Goal: Task Accomplishment & Management: Manage account settings

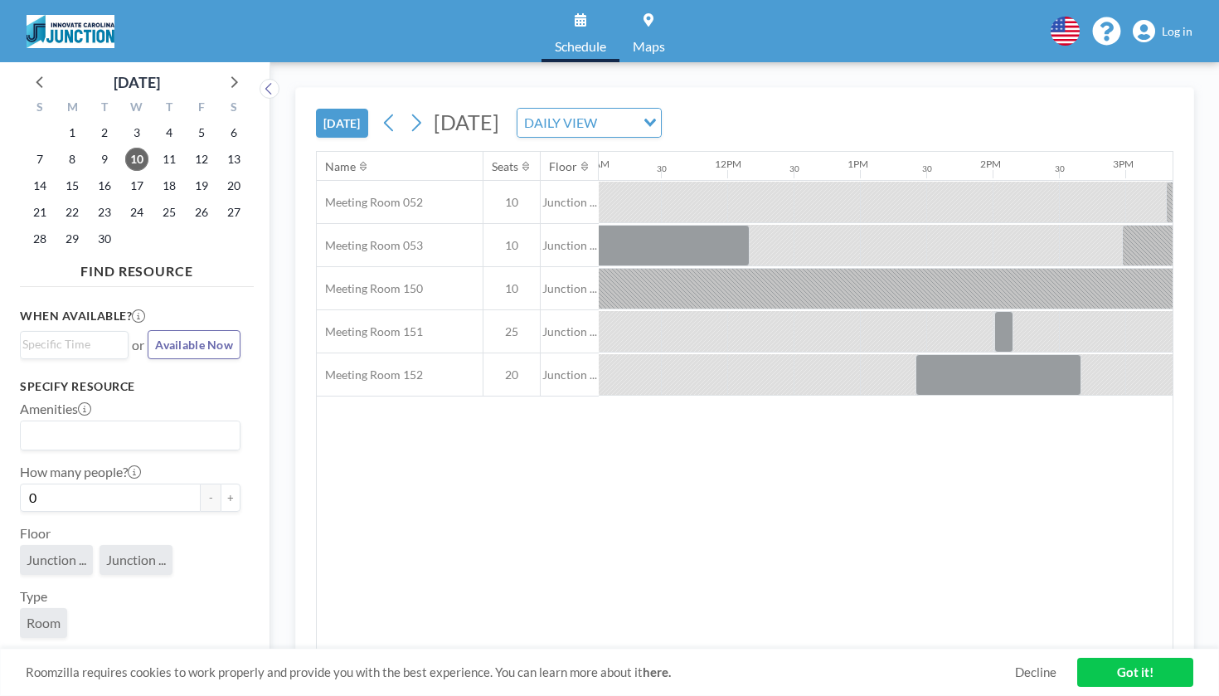
scroll to position [0, 1617]
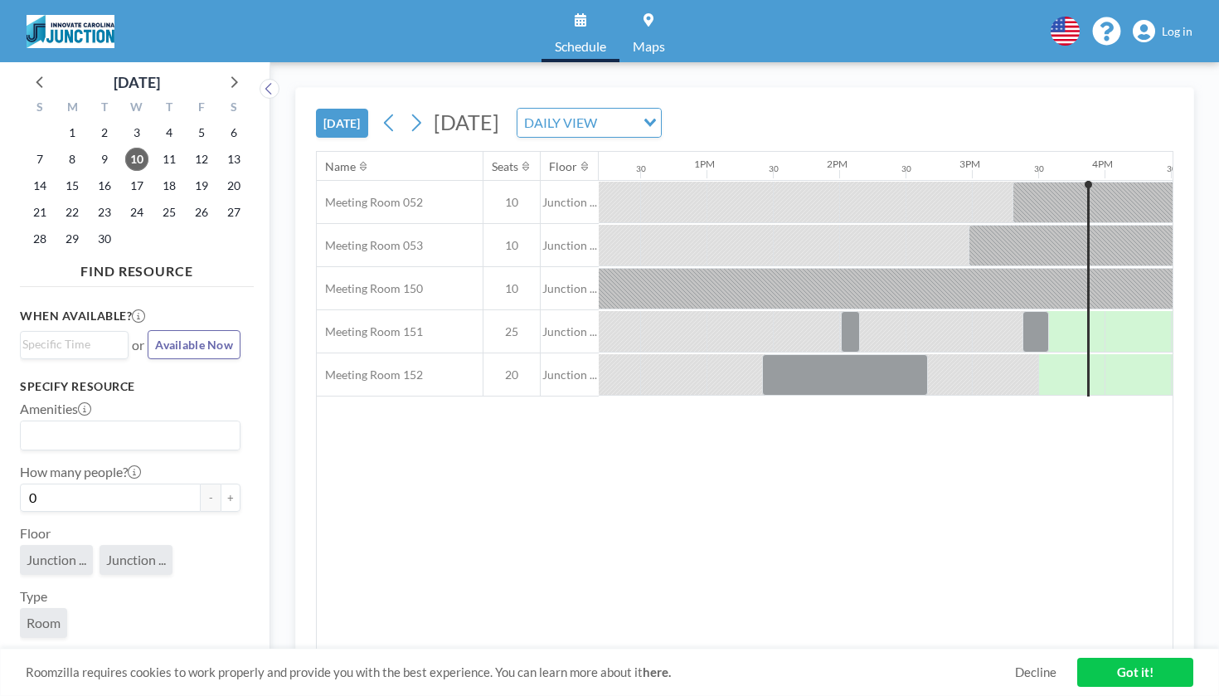
click at [1183, 27] on span "Log in" at bounding box center [1177, 31] width 31 height 15
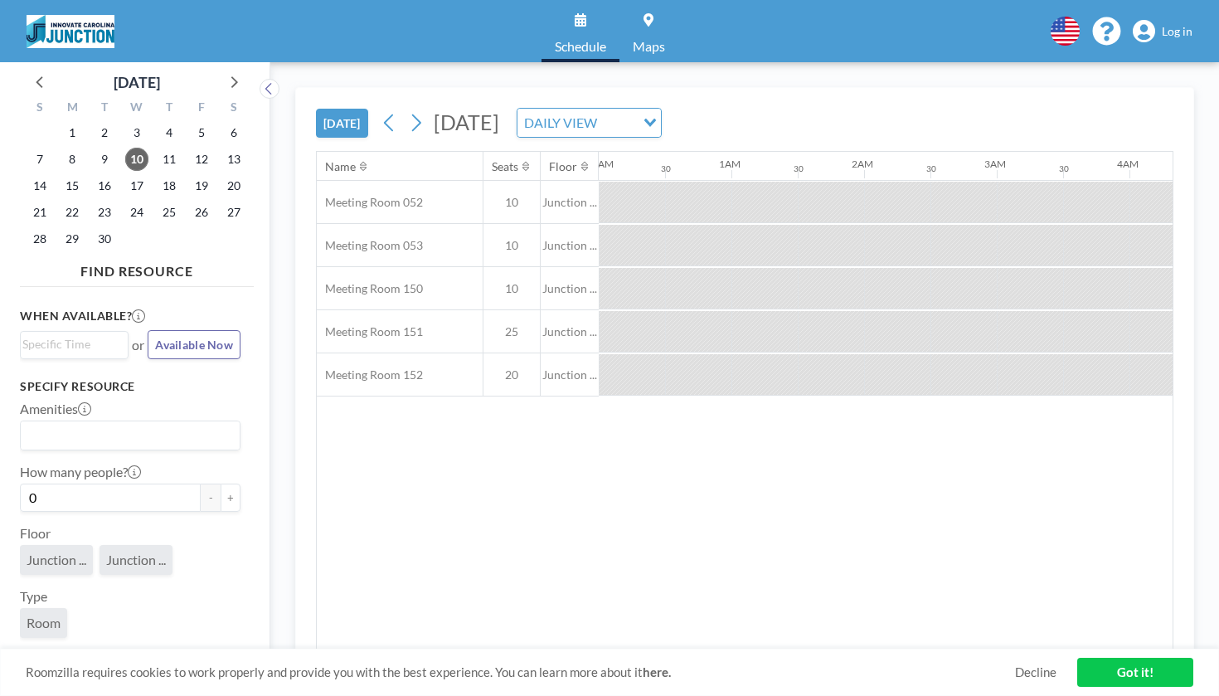
scroll to position [0, 1617]
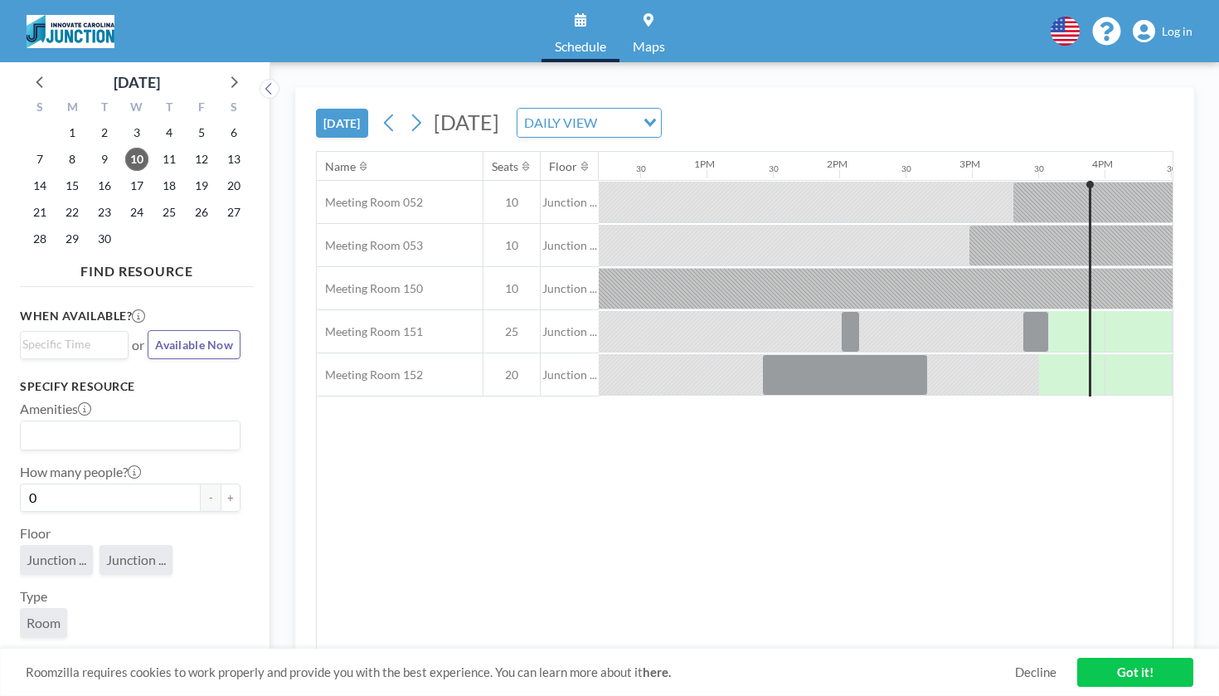
click at [1186, 24] on span "Log in" at bounding box center [1177, 31] width 31 height 15
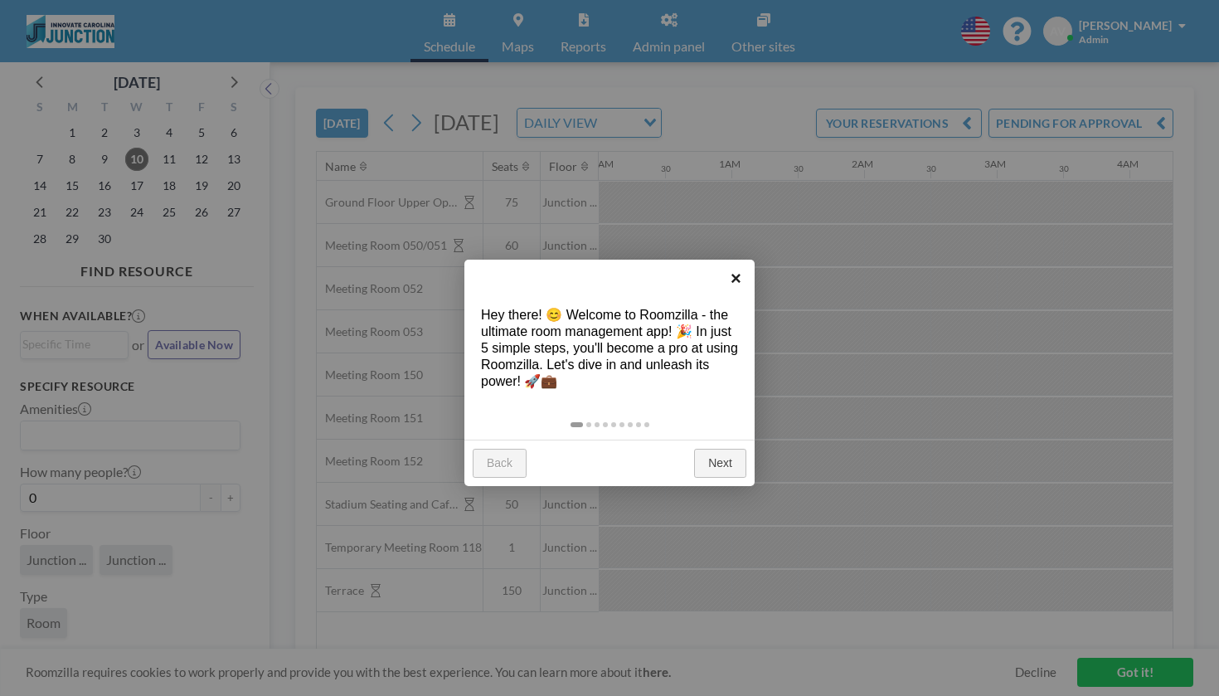
click at [740, 279] on link "×" at bounding box center [735, 278] width 37 height 37
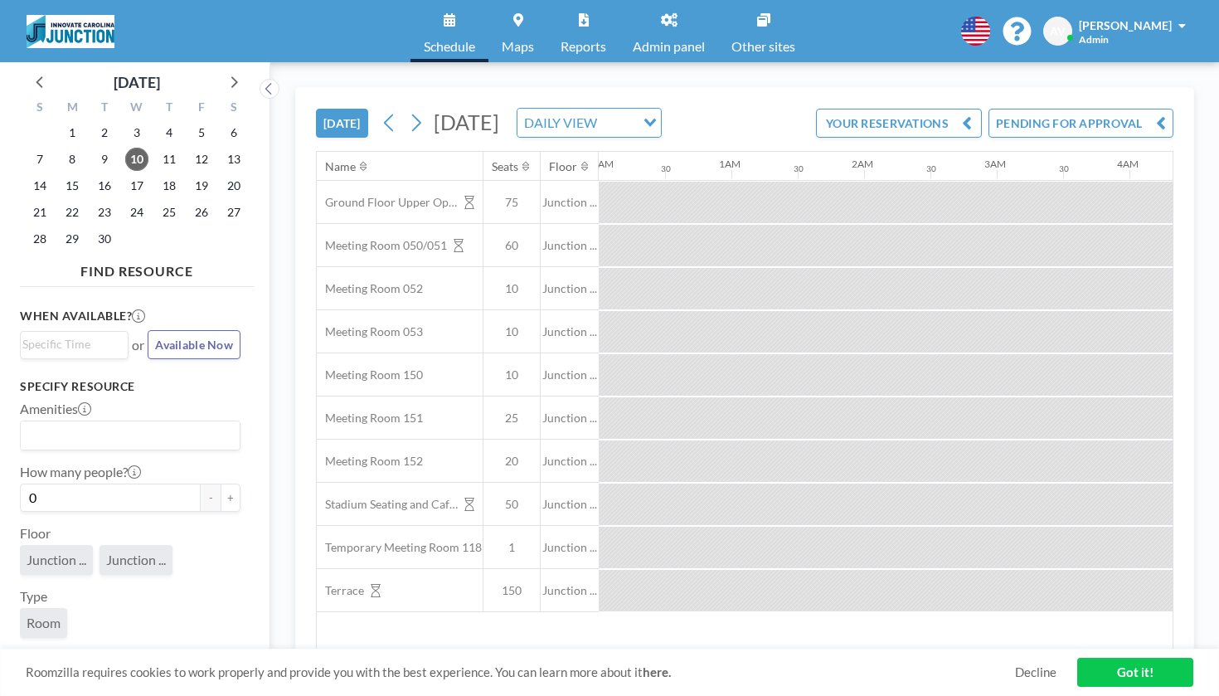
click at [1171, 12] on div "Schedule Maps Reports Admin panel Other sites English Polski 日本語 Española AV [P…" at bounding box center [609, 31] width 1219 height 62
click at [1172, 21] on span "[PERSON_NAME]" at bounding box center [1125, 25] width 93 height 14
click at [1167, 64] on link "Profile" at bounding box center [1136, 79] width 148 height 33
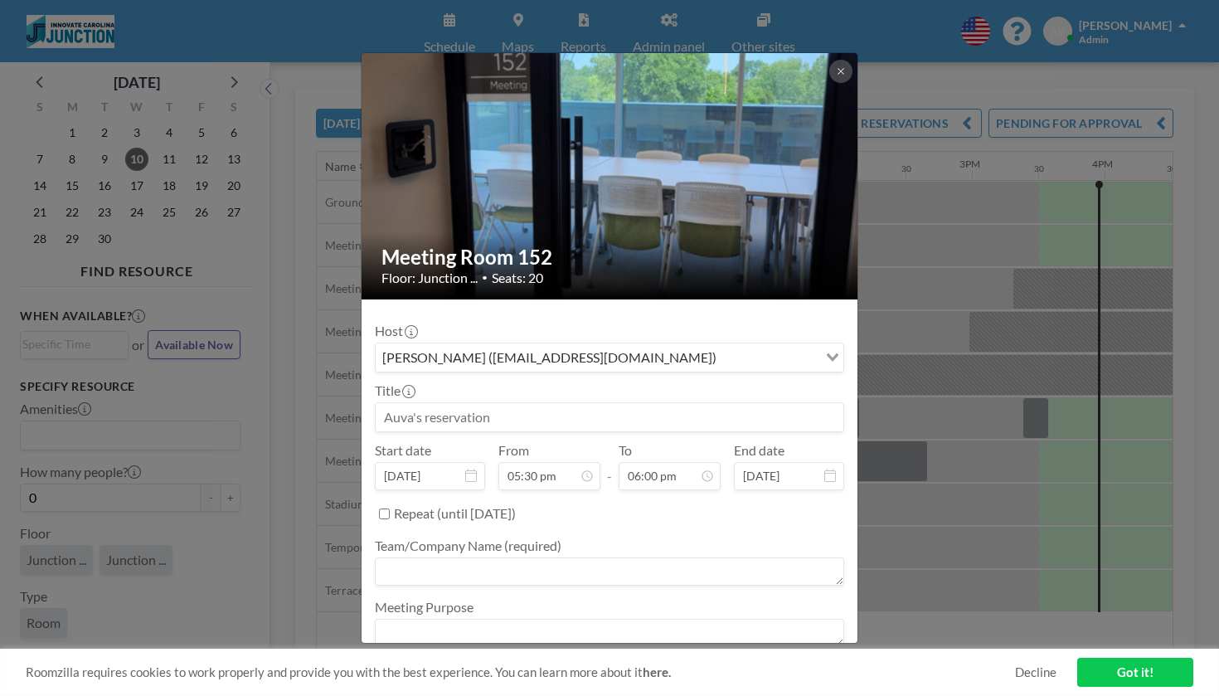
click at [620, 403] on input at bounding box center [610, 417] width 468 height 28
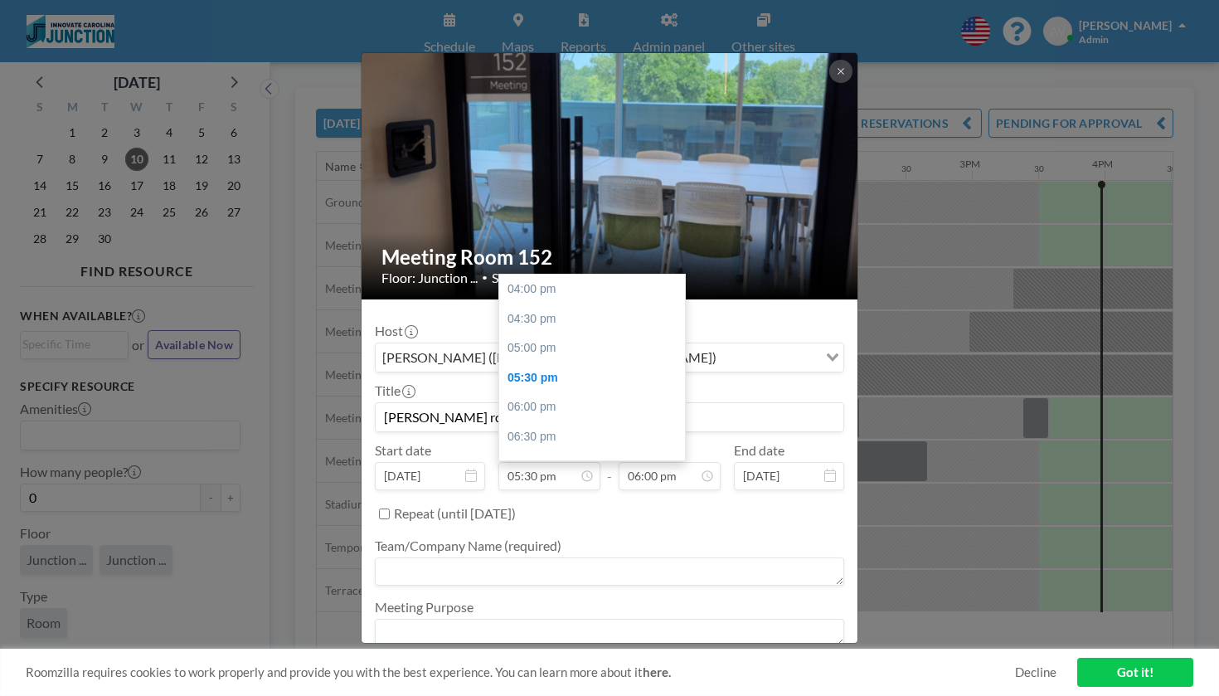
scroll to position [77, 0]
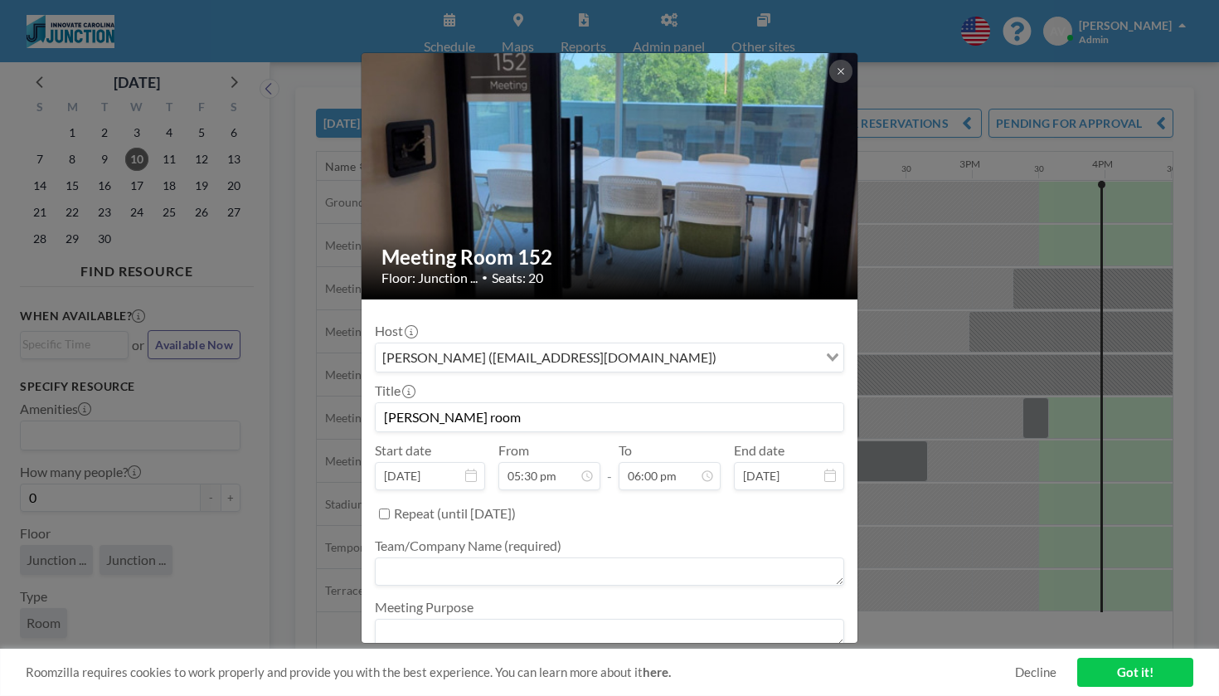
type input "jess andersons room"
click at [557, 343] on div "Auva Vaziri (auva@unc.edu)" at bounding box center [597, 355] width 442 height 25
click at [584, 343] on div "Auva Vaziri (auva@unc.edu) Loading..." at bounding box center [610, 357] width 468 height 28
click at [533, 537] on label "Team/Company Name (required)" at bounding box center [468, 545] width 187 height 17
click at [536, 557] on textarea at bounding box center [609, 571] width 469 height 28
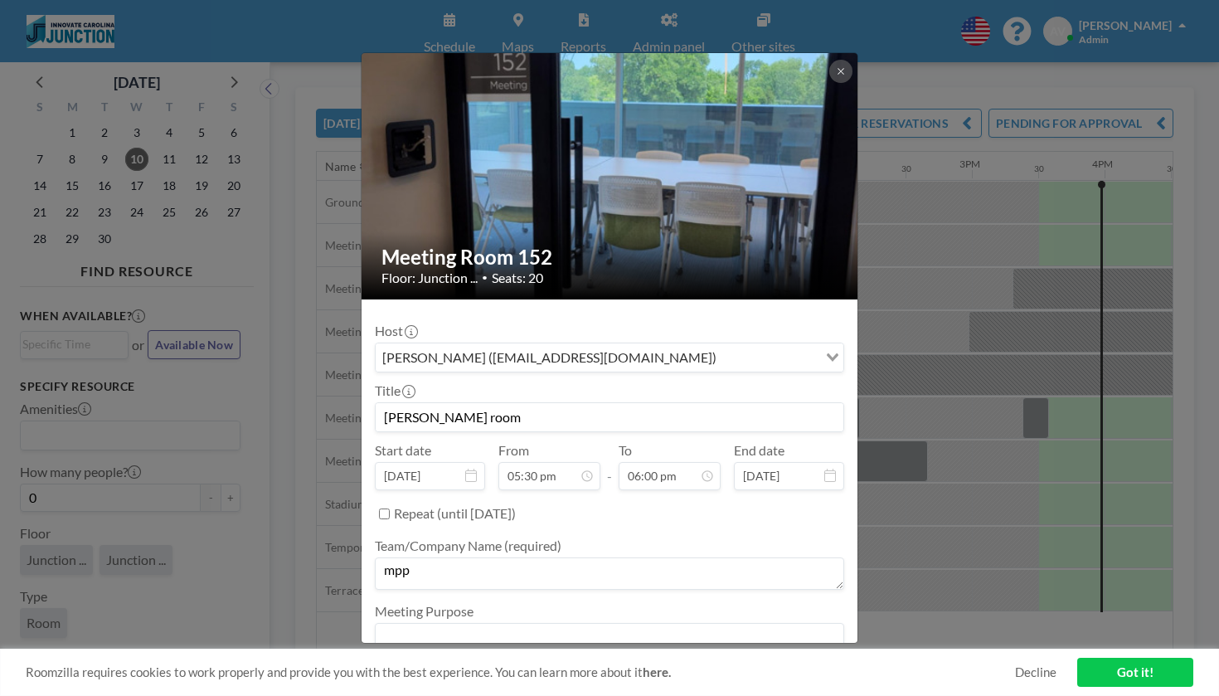
type textarea "mpp"
click at [829, 83] on button at bounding box center [840, 71] width 23 height 23
